Goal: Transaction & Acquisition: Obtain resource

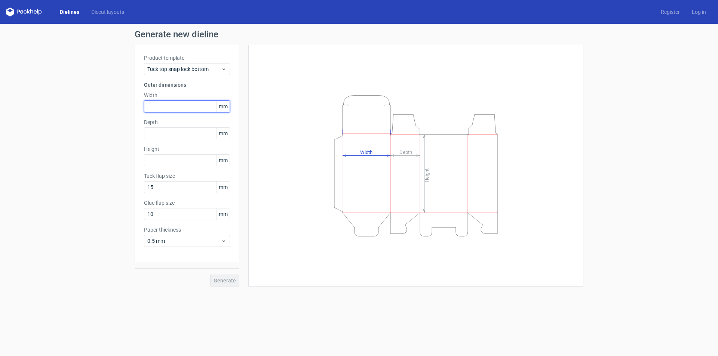
click at [179, 107] on input "text" at bounding box center [187, 107] width 86 height 12
type input "146"
type input "198"
click at [163, 139] on input "text" at bounding box center [187, 133] width 86 height 12
type input "45"
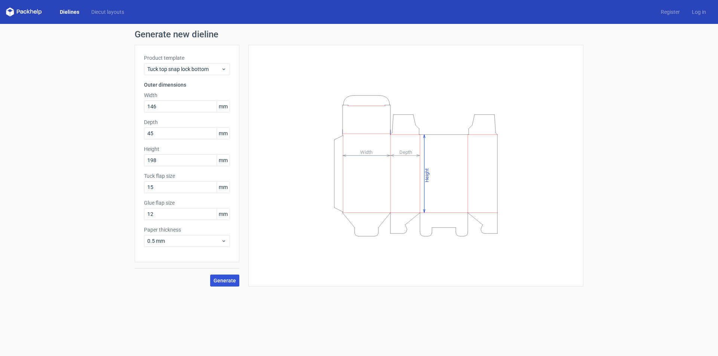
click at [231, 278] on span "Generate" at bounding box center [224, 280] width 22 height 5
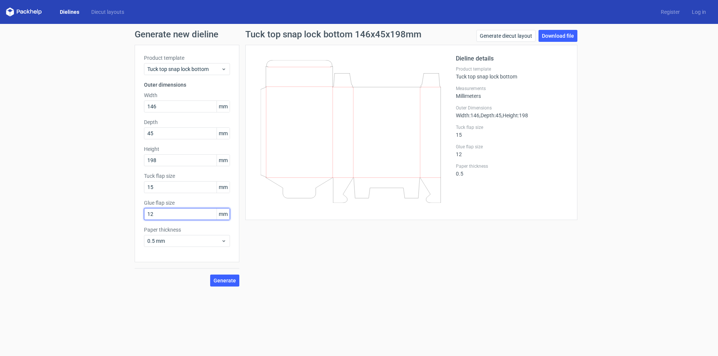
drag, startPoint x: 166, startPoint y: 217, endPoint x: 133, endPoint y: 225, distance: 34.3
click at [133, 225] on div "Generate new dieline Product template Tuck top snap lock bottom Outer dimension…" at bounding box center [359, 158] width 718 height 269
type input "15"
click at [220, 281] on span "Generate" at bounding box center [224, 280] width 22 height 5
click at [551, 37] on link "Download file" at bounding box center [557, 36] width 39 height 12
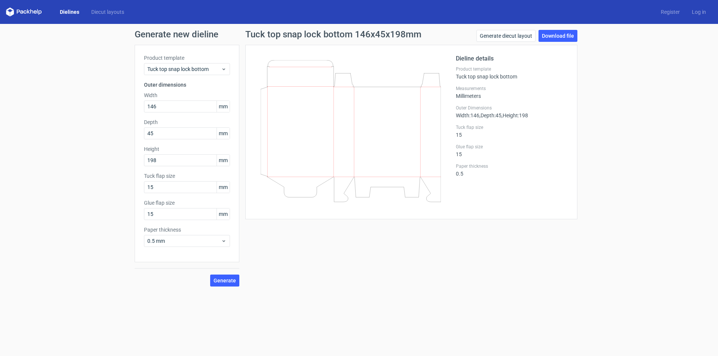
drag, startPoint x: 676, startPoint y: 145, endPoint x: 425, endPoint y: 142, distance: 250.9
click at [676, 145] on div "Generate new dieline Product template Tuck top snap lock bottom Outer dimension…" at bounding box center [359, 158] width 718 height 269
click at [201, 73] on div "Tuck top snap lock bottom" at bounding box center [187, 69] width 86 height 12
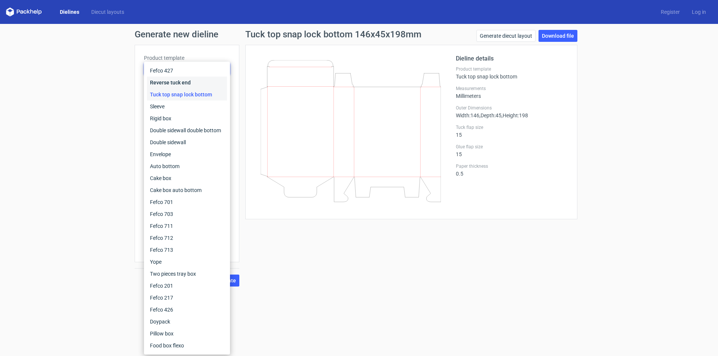
click at [194, 80] on div "Reverse tuck end" at bounding box center [187, 83] width 80 height 12
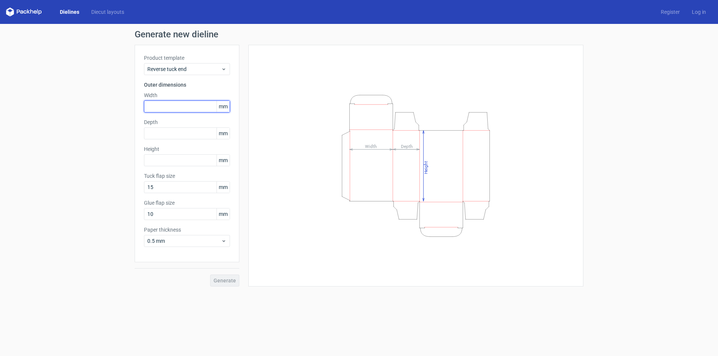
click at [166, 105] on input "text" at bounding box center [187, 107] width 86 height 12
type input "146"
type input "45"
type input "198"
type input "15"
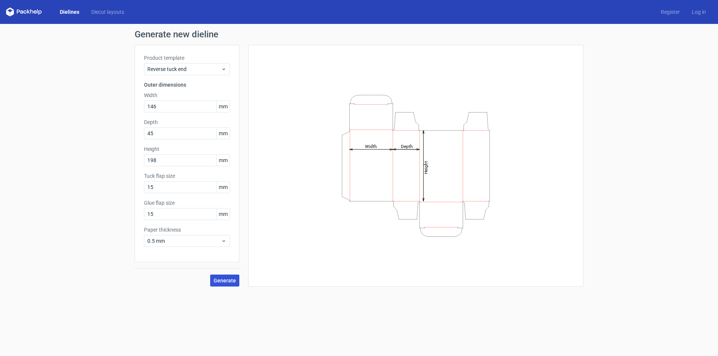
click at [217, 278] on span "Generate" at bounding box center [224, 280] width 22 height 5
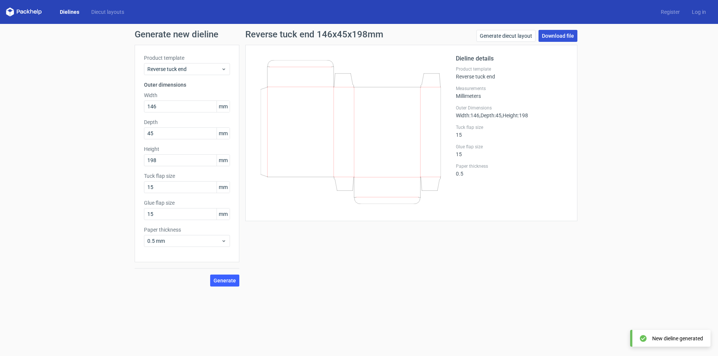
click at [553, 37] on link "Download file" at bounding box center [557, 36] width 39 height 12
